Goal: Information Seeking & Learning: Learn about a topic

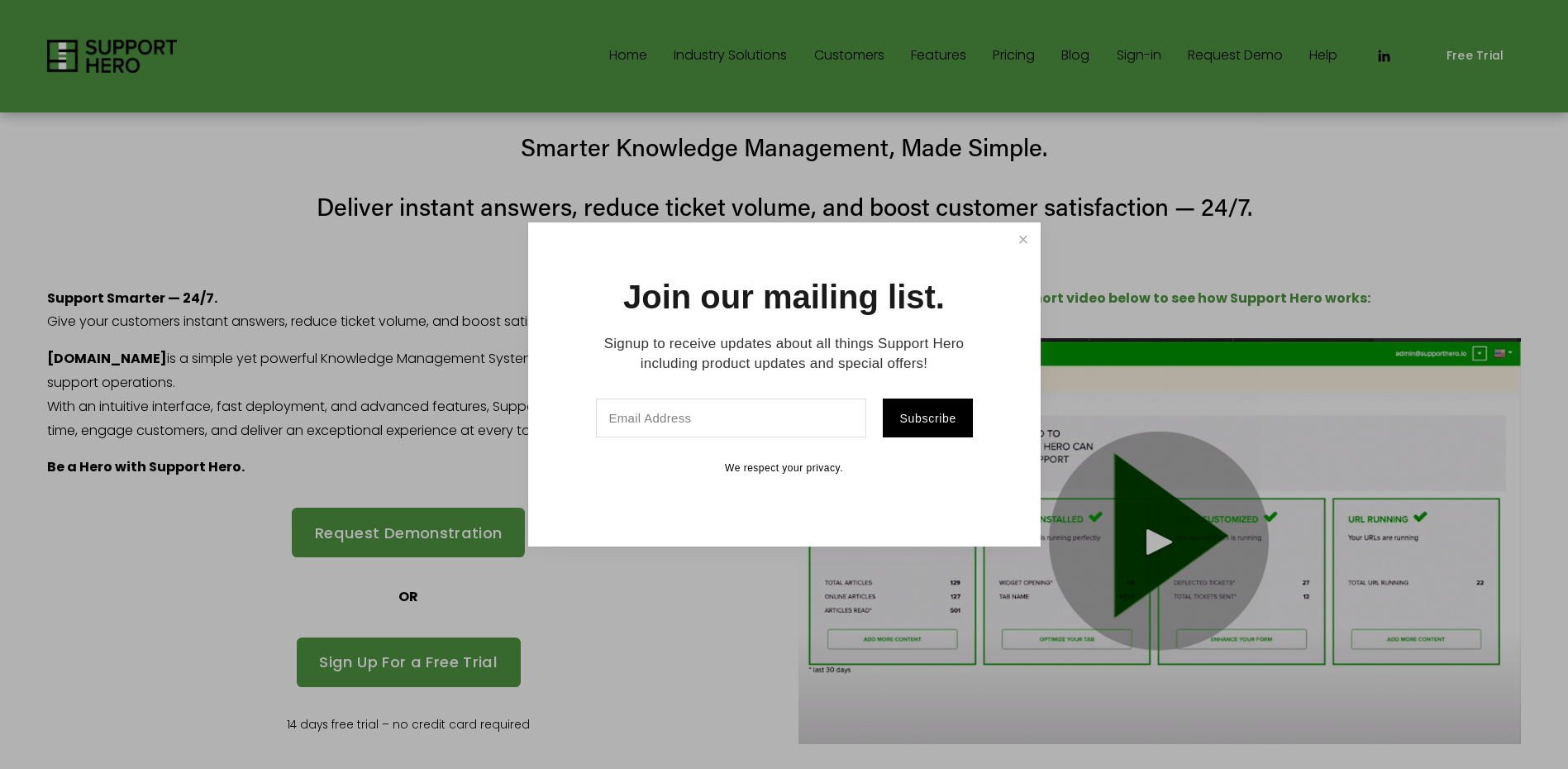
click at [1016, 234] on link "Close" at bounding box center [1023, 239] width 29 height 29
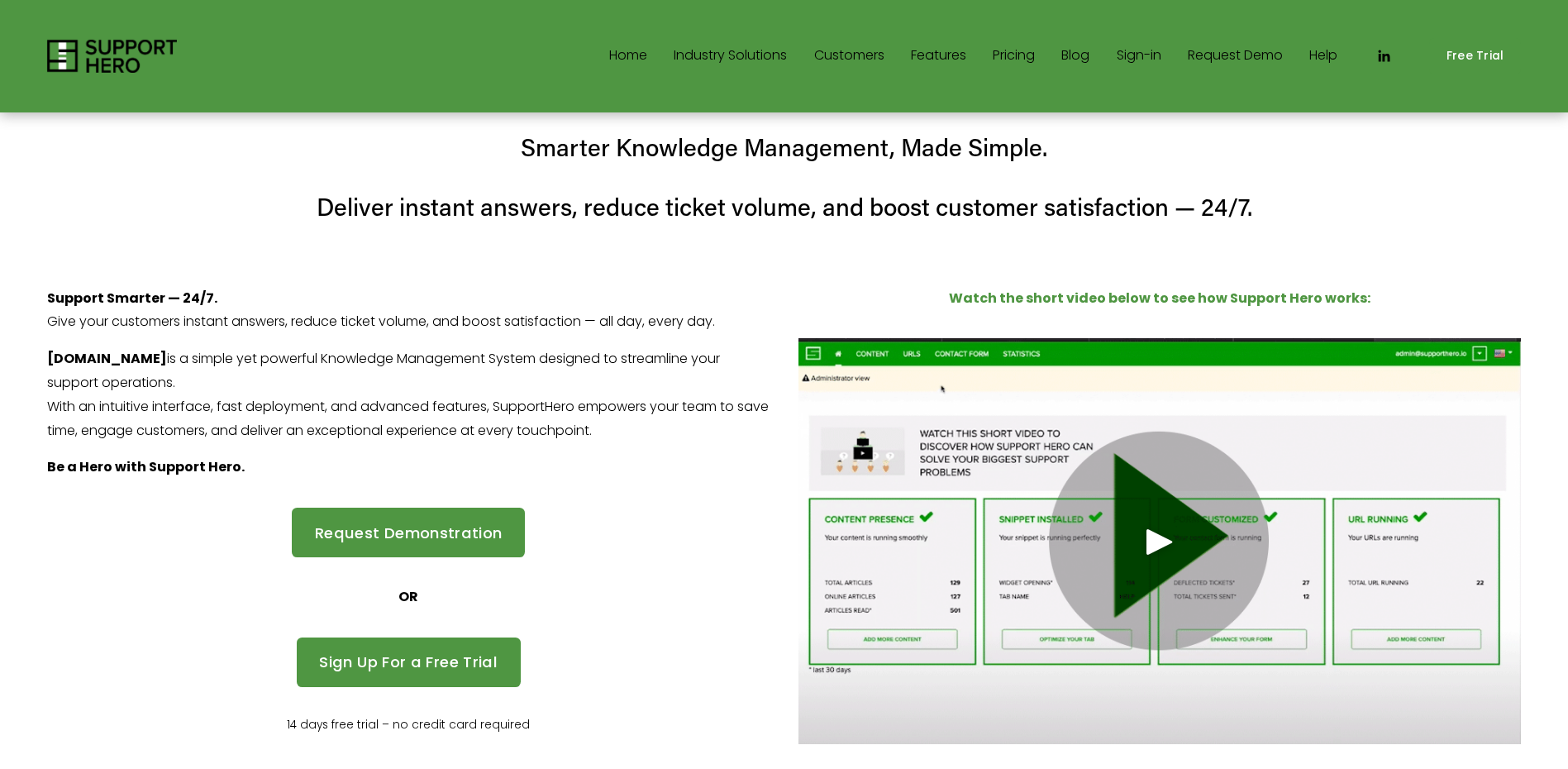
click at [1145, 522] on div "Play" at bounding box center [1160, 542] width 40 height 40
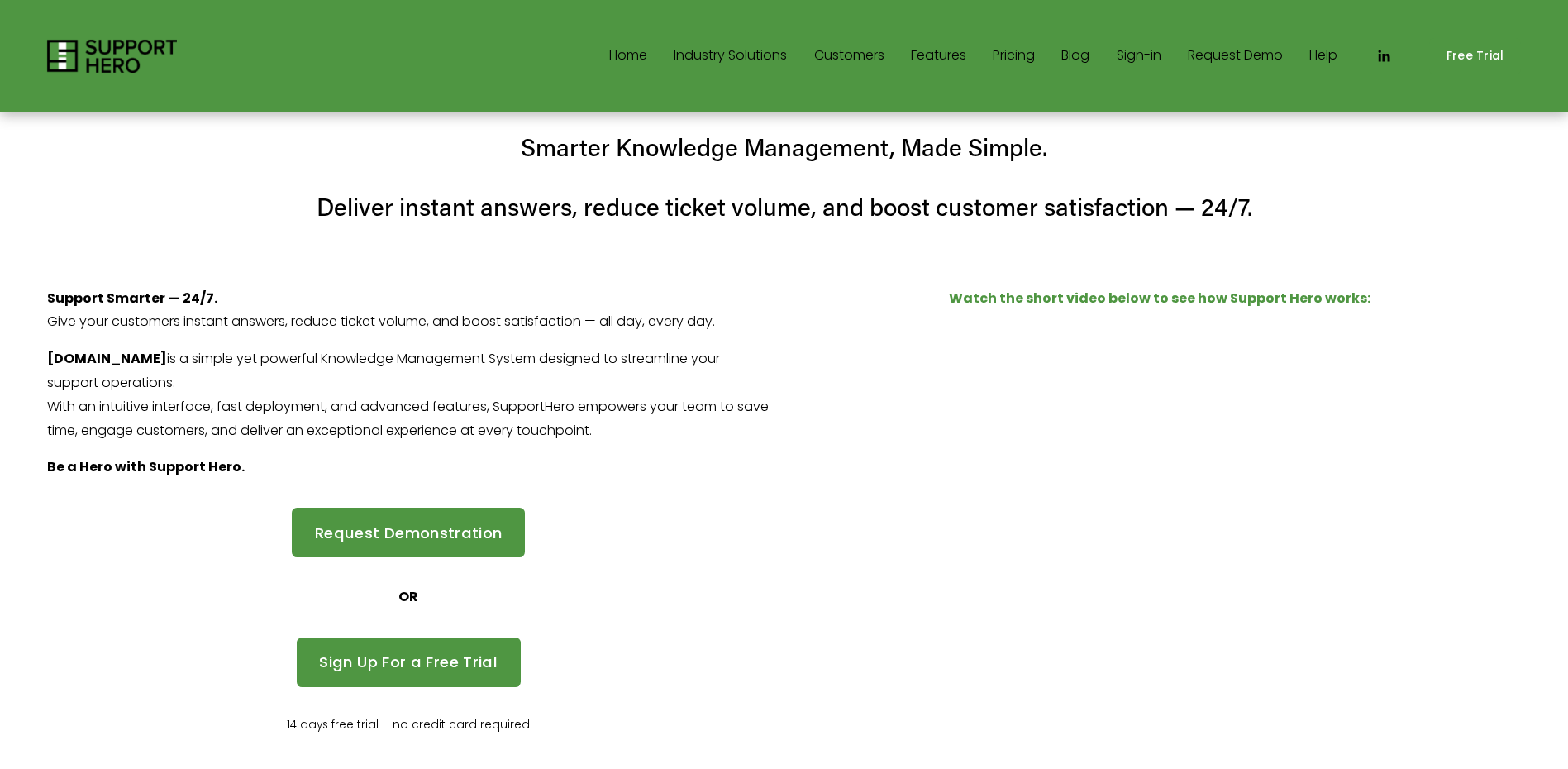
click at [846, 60] on link "Customers" at bounding box center [849, 56] width 70 height 26
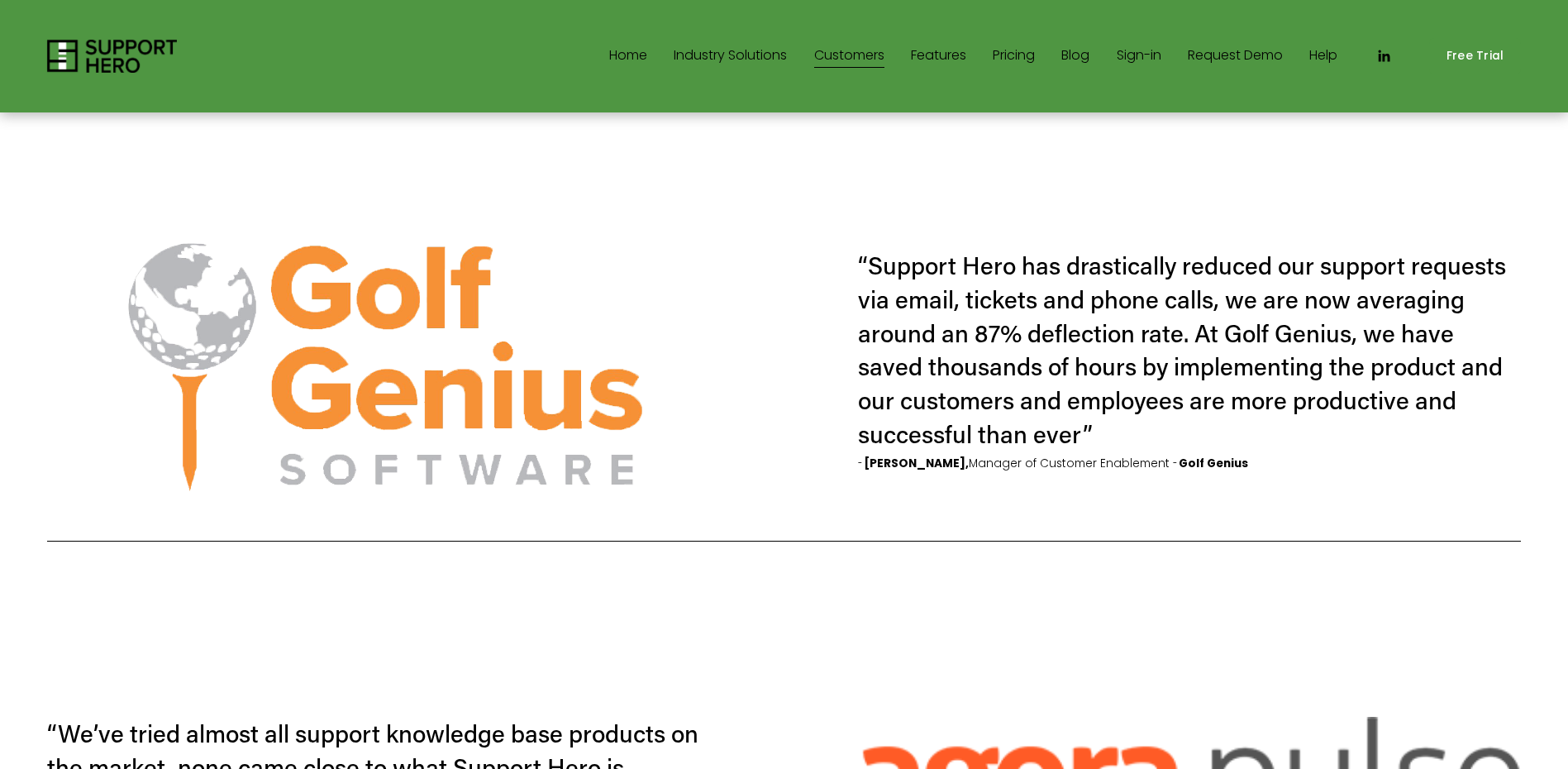
click at [1004, 52] on link "Pricing" at bounding box center [1014, 56] width 42 height 26
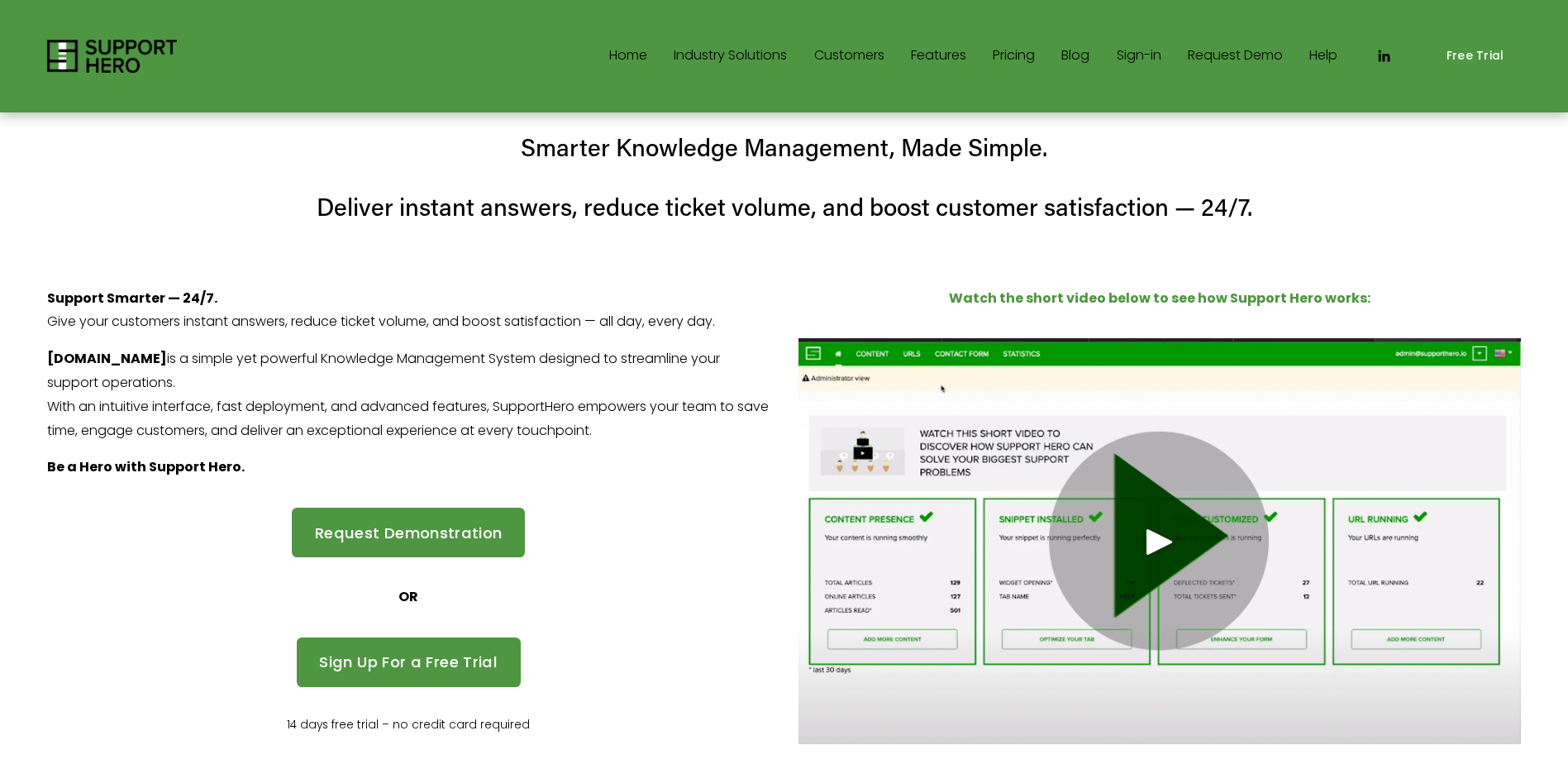
click at [1391, 59] on icon "LinkedIn" at bounding box center [1383, 56] width 16 height 16
click at [1133, 60] on link "Sign-in" at bounding box center [1139, 56] width 45 height 26
click at [993, 64] on link "Pricing" at bounding box center [1014, 56] width 42 height 26
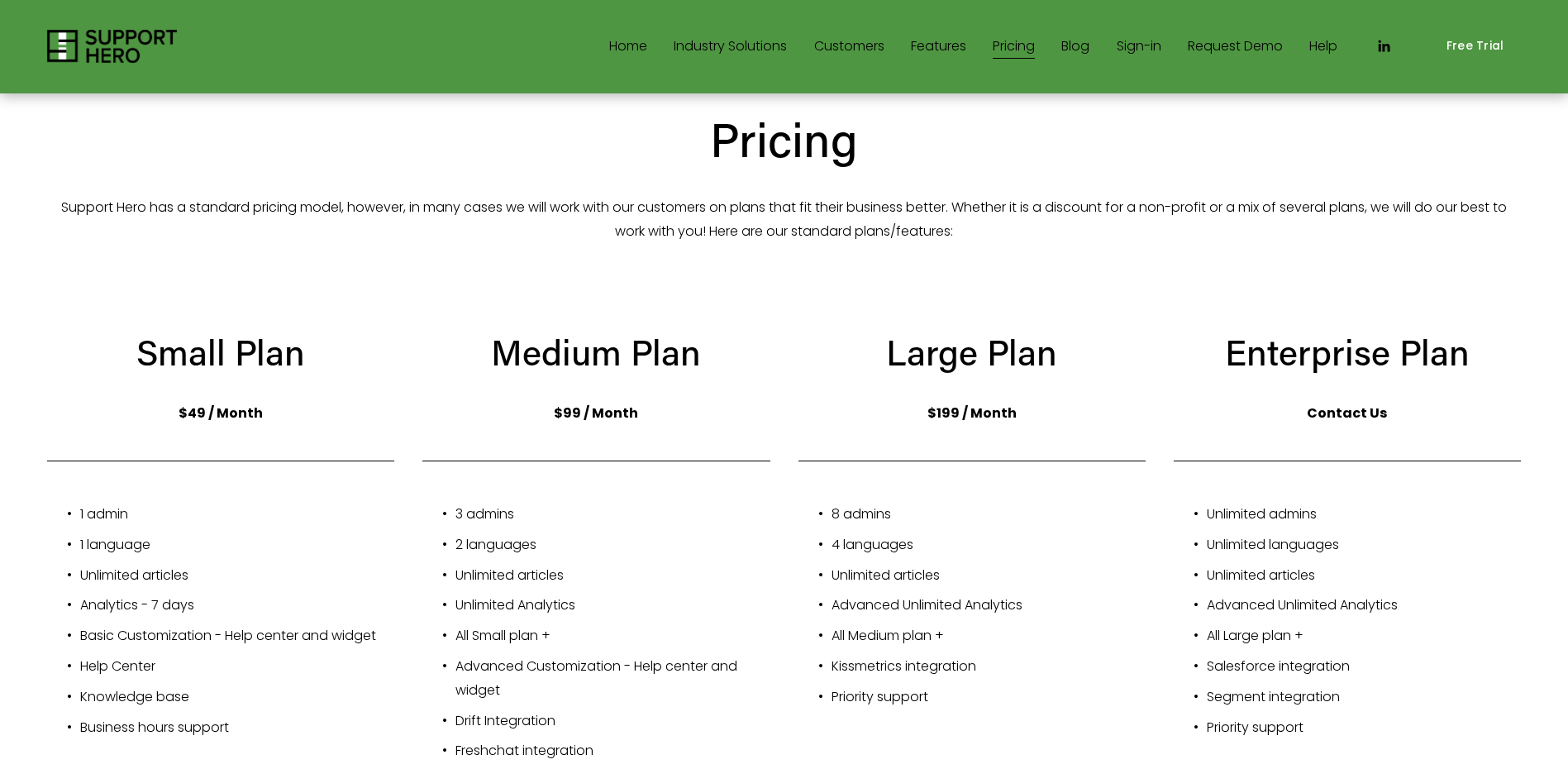
scroll to position [82, 0]
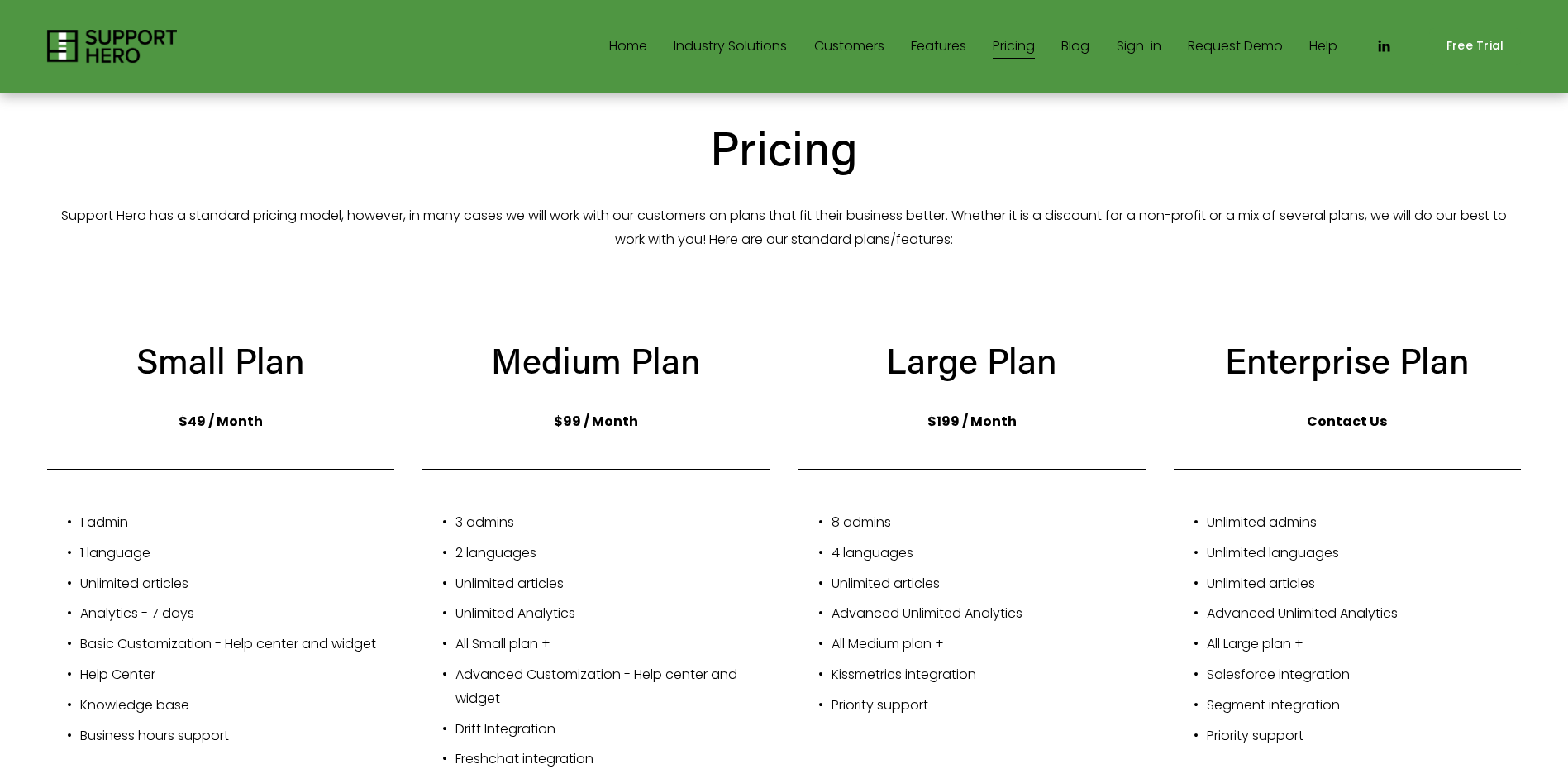
click at [826, 32] on div "Home Industry Solutions Retail SaaS" at bounding box center [692, 46] width 1291 height 33
click at [733, 59] on span "Industry Solutions" at bounding box center [730, 47] width 113 height 24
click at [0, 0] on span "SaaS" at bounding box center [0, 0] width 0 height 0
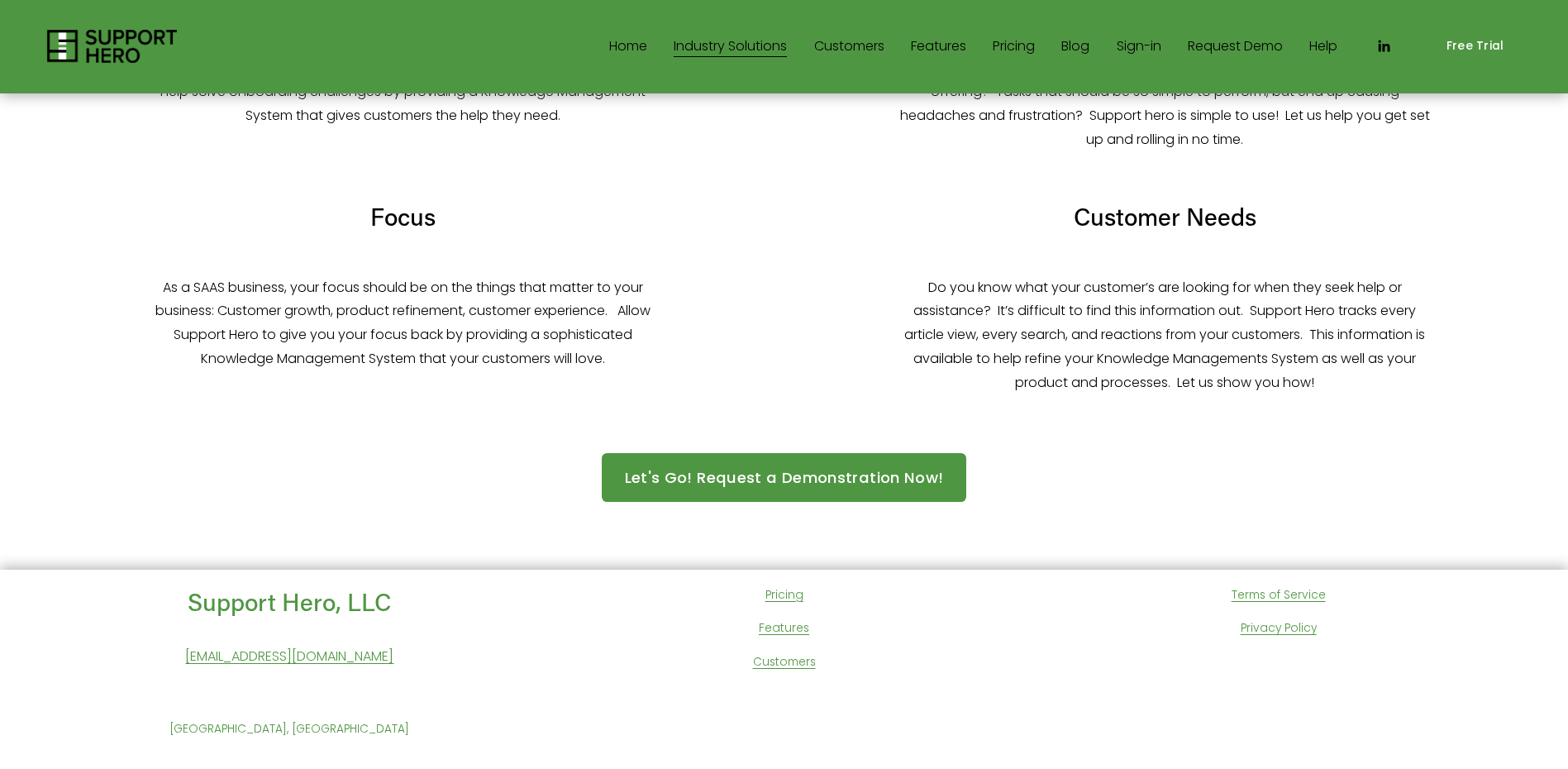
scroll to position [307, 0]
